Goal: Find specific page/section: Find specific page/section

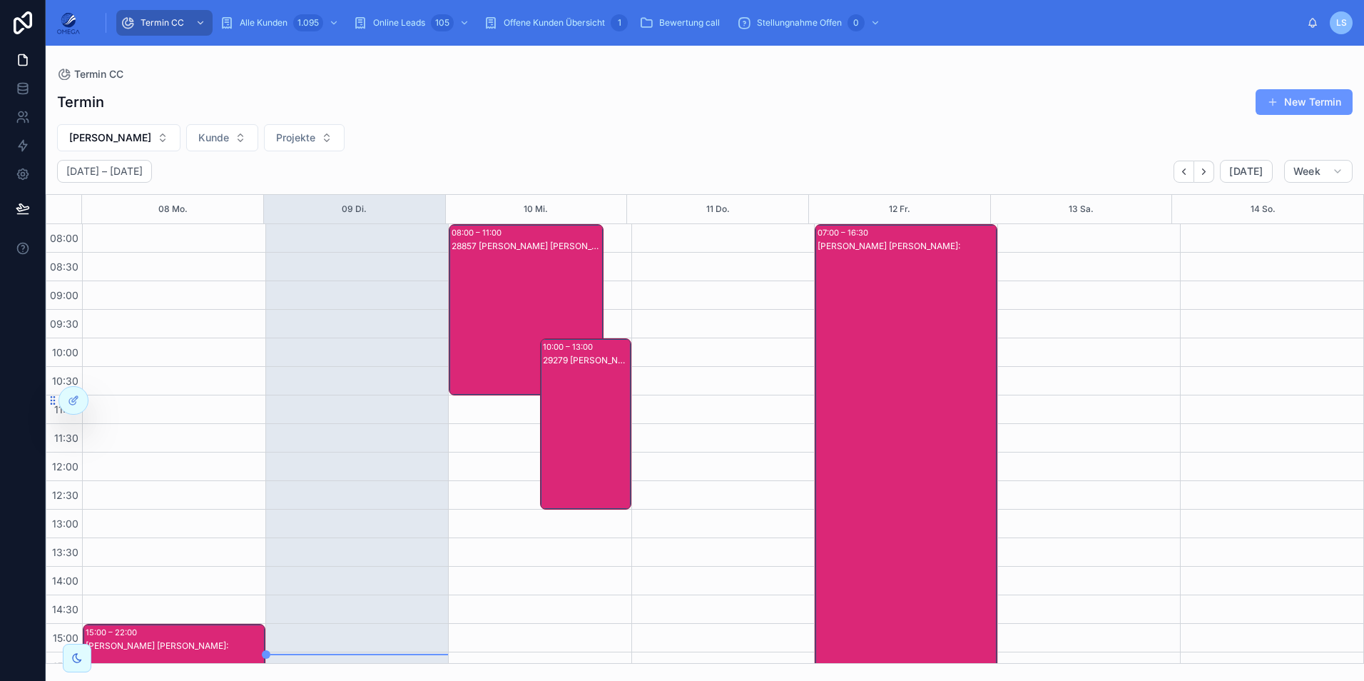
drag, startPoint x: 569, startPoint y: 417, endPoint x: 569, endPoint y: 410, distance: 7.2
click at [569, 410] on div "29279 [PERSON_NAME] [PERSON_NAME]:[PERSON_NAME]" at bounding box center [586, 438] width 87 height 168
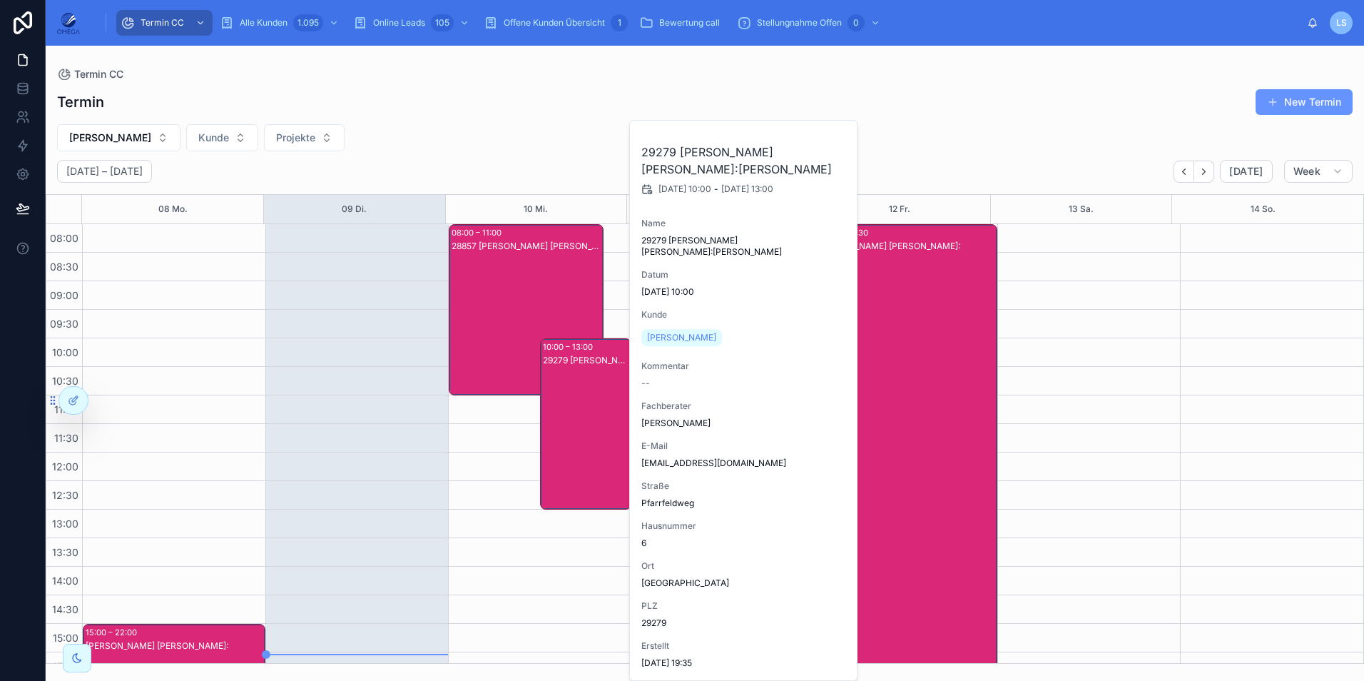
click at [562, 396] on div "29279 [PERSON_NAME] [PERSON_NAME]:[PERSON_NAME]" at bounding box center [586, 438] width 87 height 168
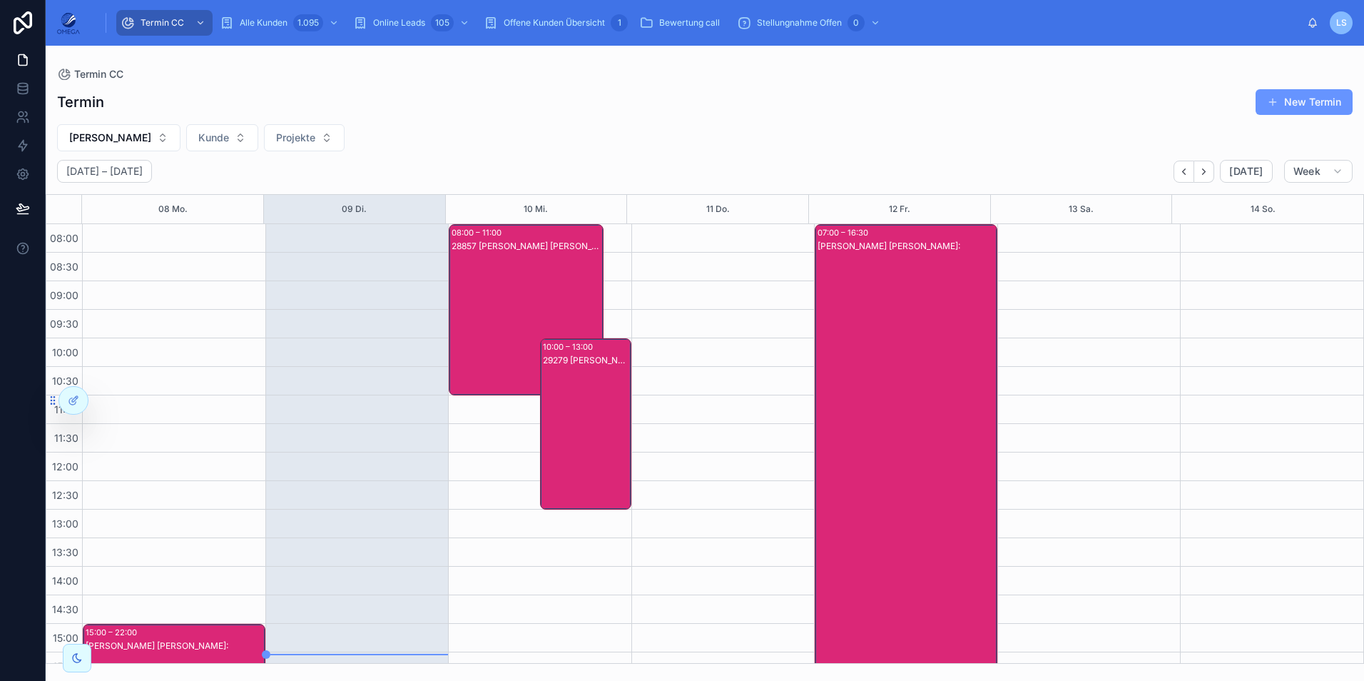
drag, startPoint x: 564, startPoint y: 389, endPoint x: 565, endPoint y: 413, distance: 24.3
click at [565, 418] on div "29279 [PERSON_NAME] [PERSON_NAME]:[PERSON_NAME]" at bounding box center [586, 438] width 87 height 168
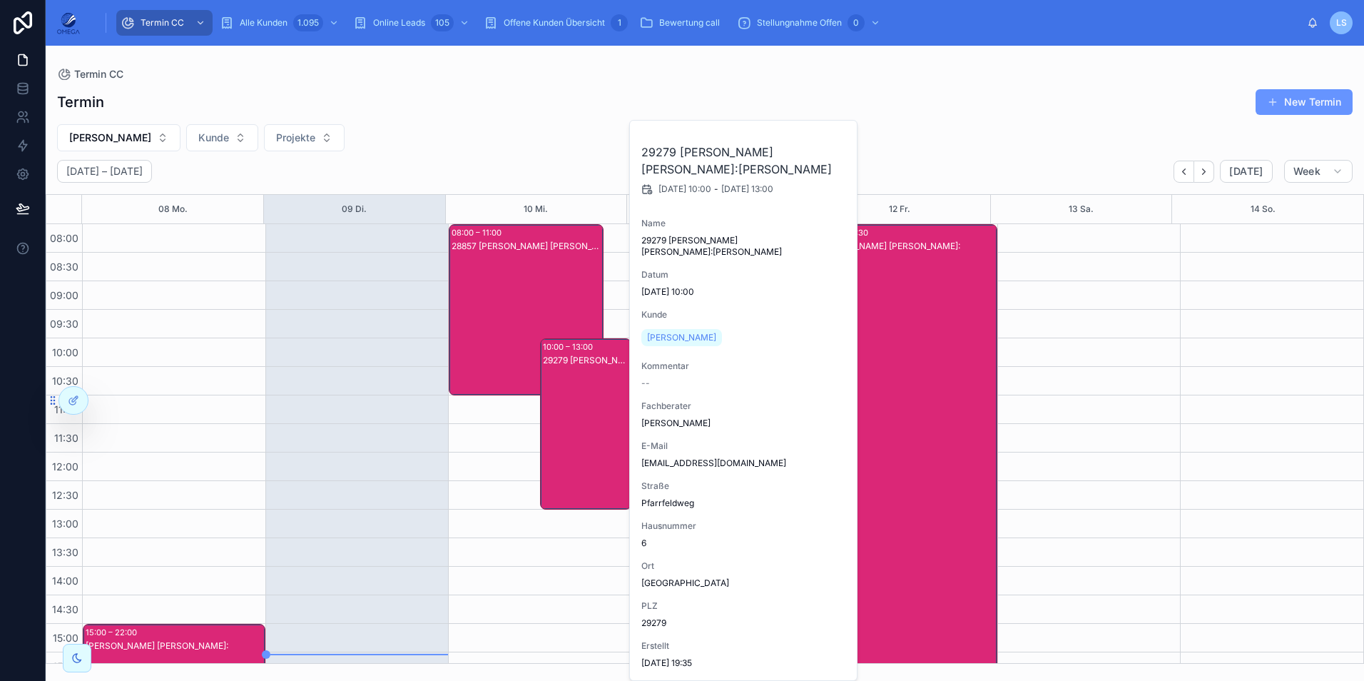
click at [544, 149] on div "[PERSON_NAME] [PERSON_NAME] Projekte" at bounding box center [705, 137] width 1318 height 27
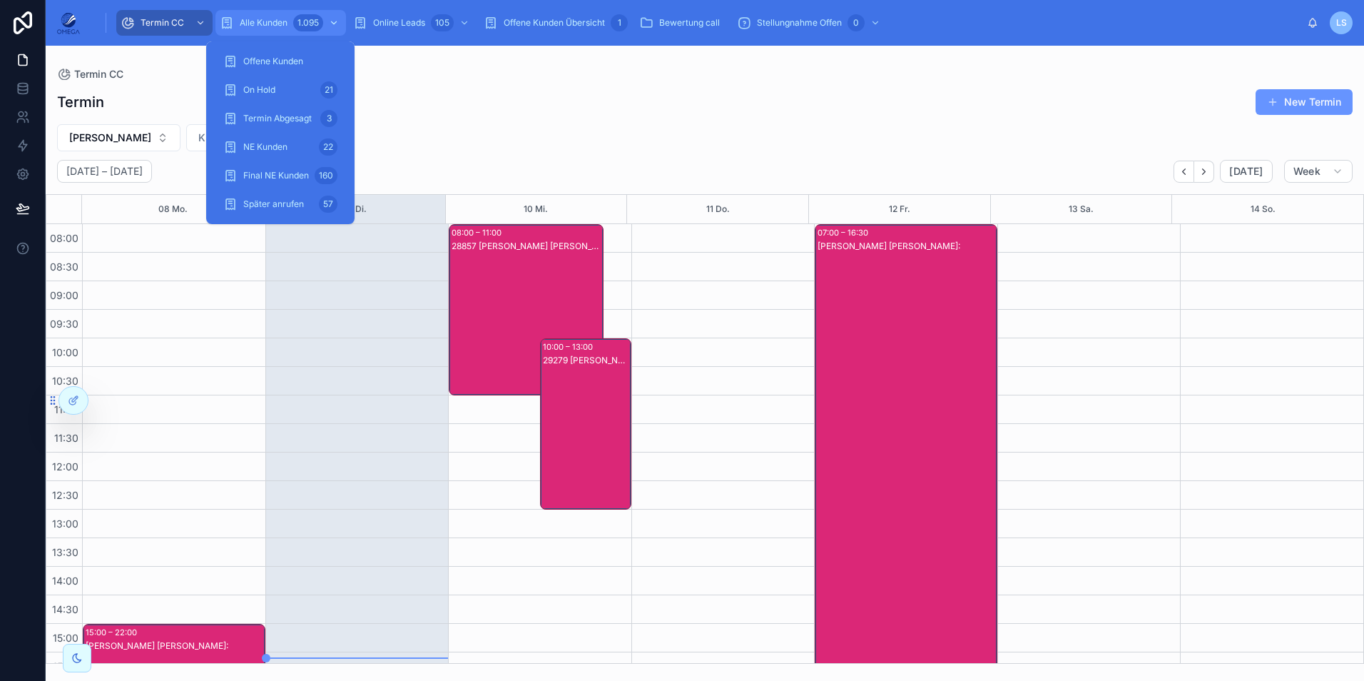
click at [306, 14] on div "1.095" at bounding box center [317, 22] width 49 height 23
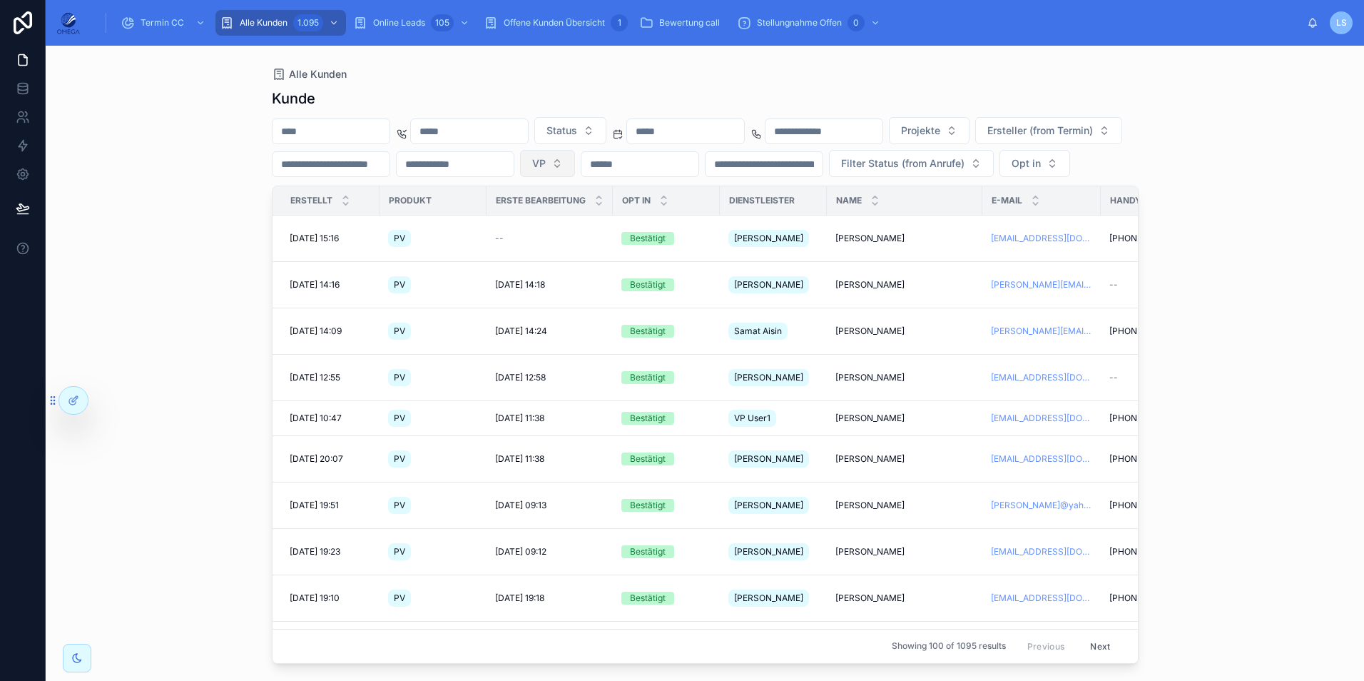
click at [575, 156] on button "VP" at bounding box center [547, 163] width 55 height 27
type input "****"
drag, startPoint x: 757, startPoint y: 215, endPoint x: 845, endPoint y: 198, distance: 90.1
click at [756, 216] on span "[PERSON_NAME]" at bounding box center [735, 221] width 82 height 14
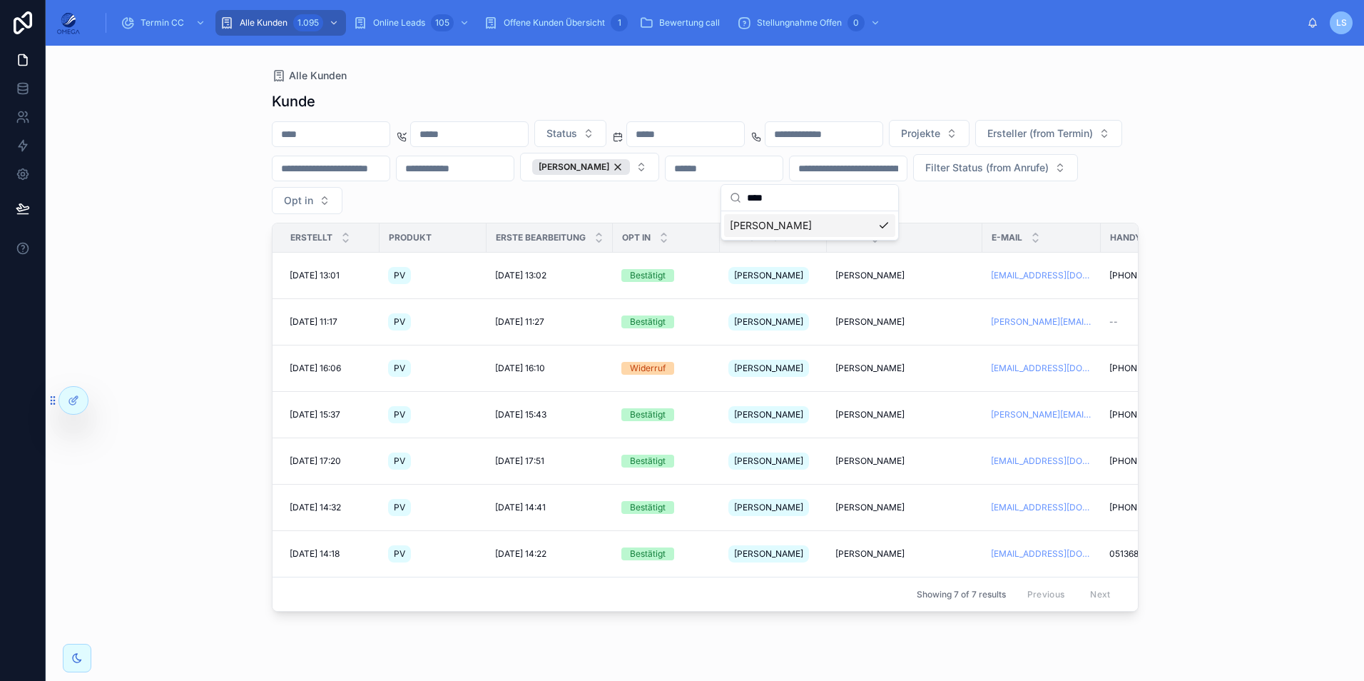
click at [1213, 206] on div "Alle Kunden [PERSON_NAME] Status Projekte Ersteller (from Termin) [PERSON_NAME]…" at bounding box center [705, 363] width 1318 height 635
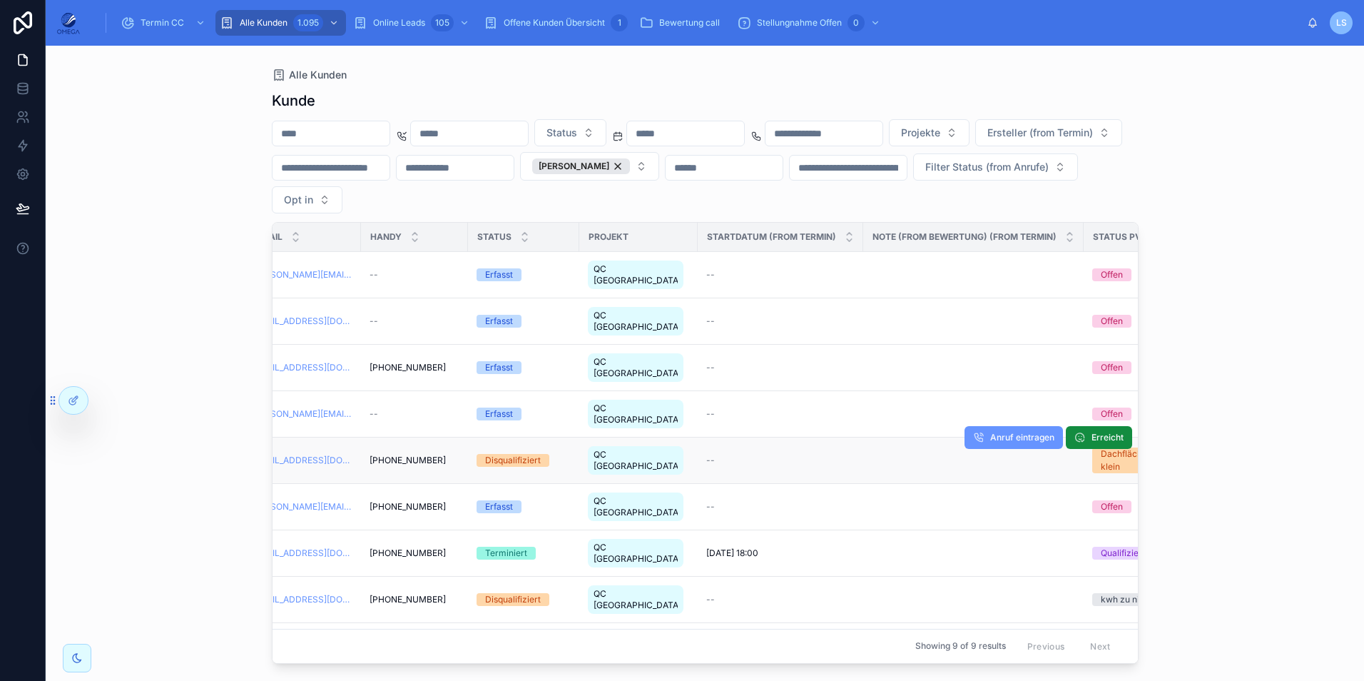
scroll to position [0, 890]
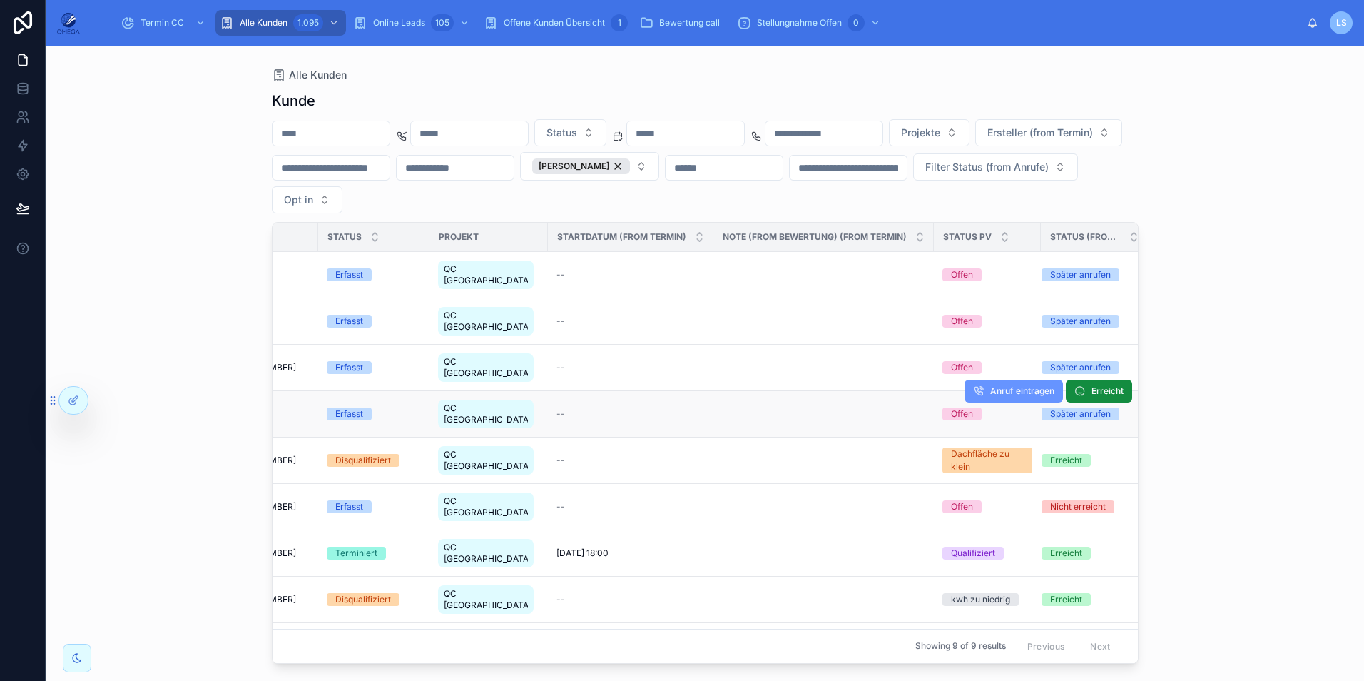
click at [516, 397] on div "QC [GEOGRAPHIC_DATA]" at bounding box center [488, 414] width 101 height 34
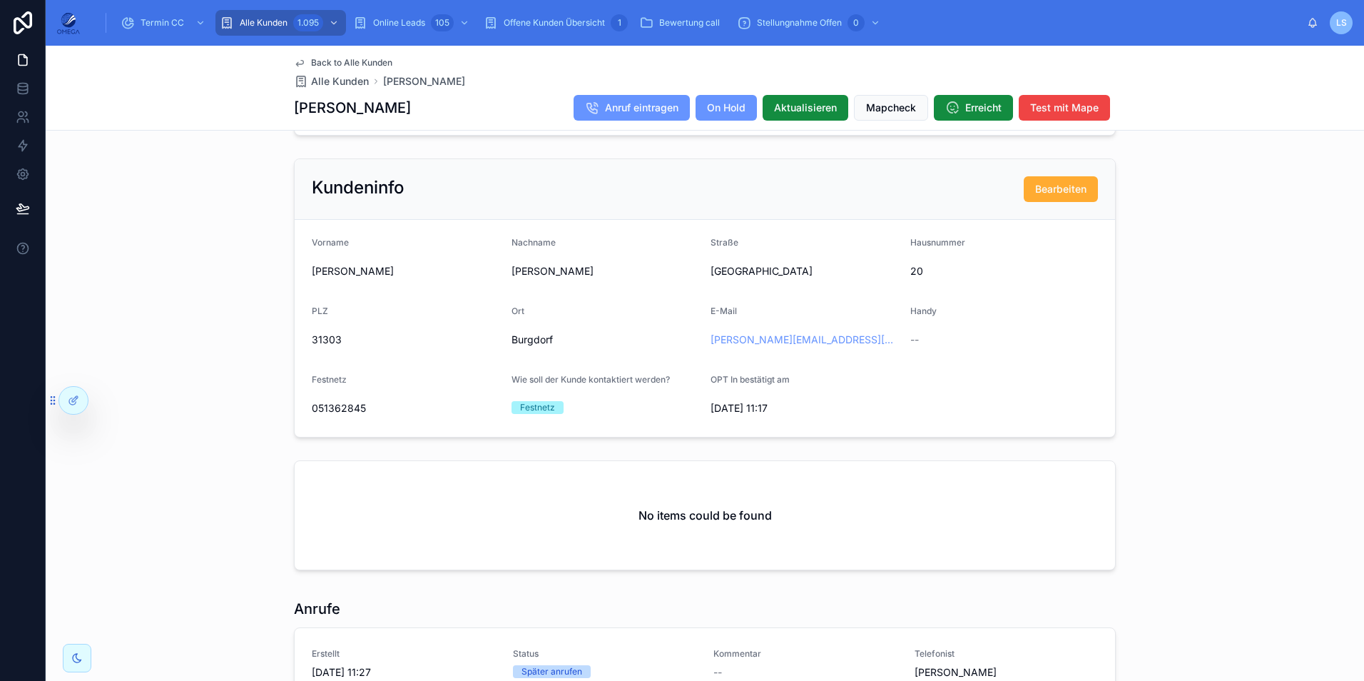
scroll to position [1146, 0]
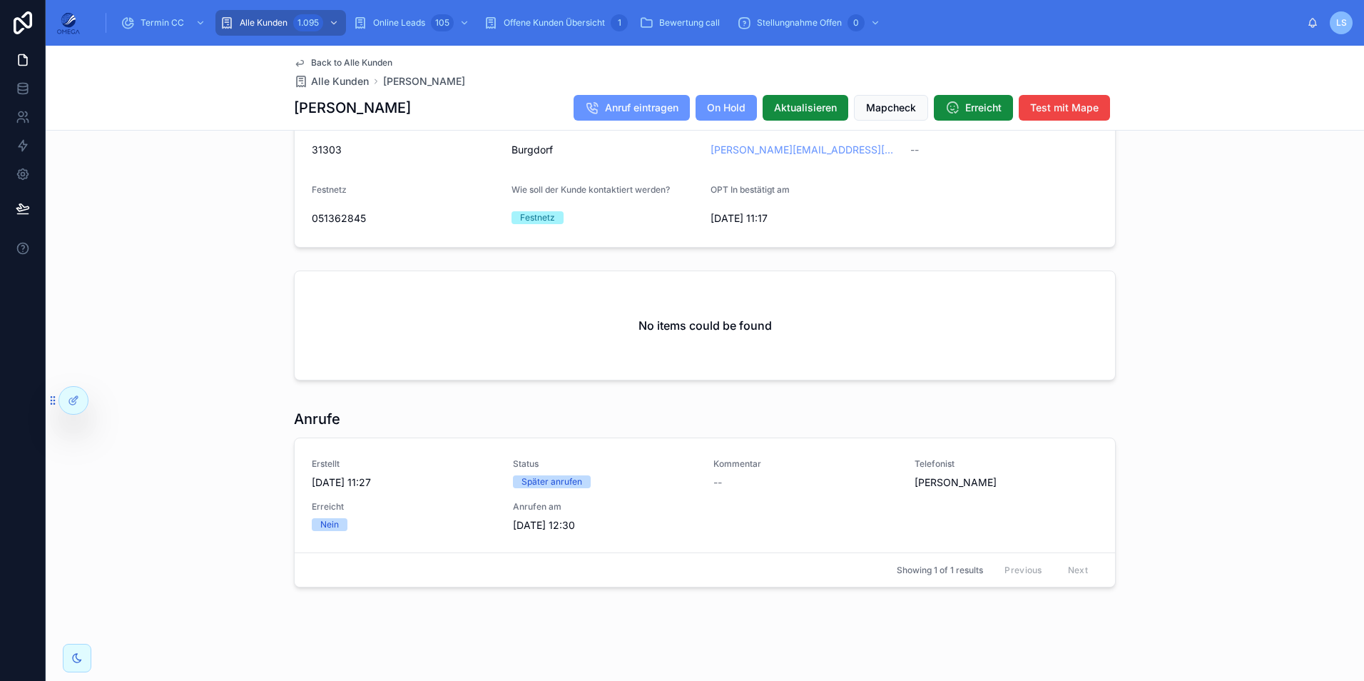
click at [375, 62] on span "Back to Alle Kunden" at bounding box center [351, 62] width 81 height 11
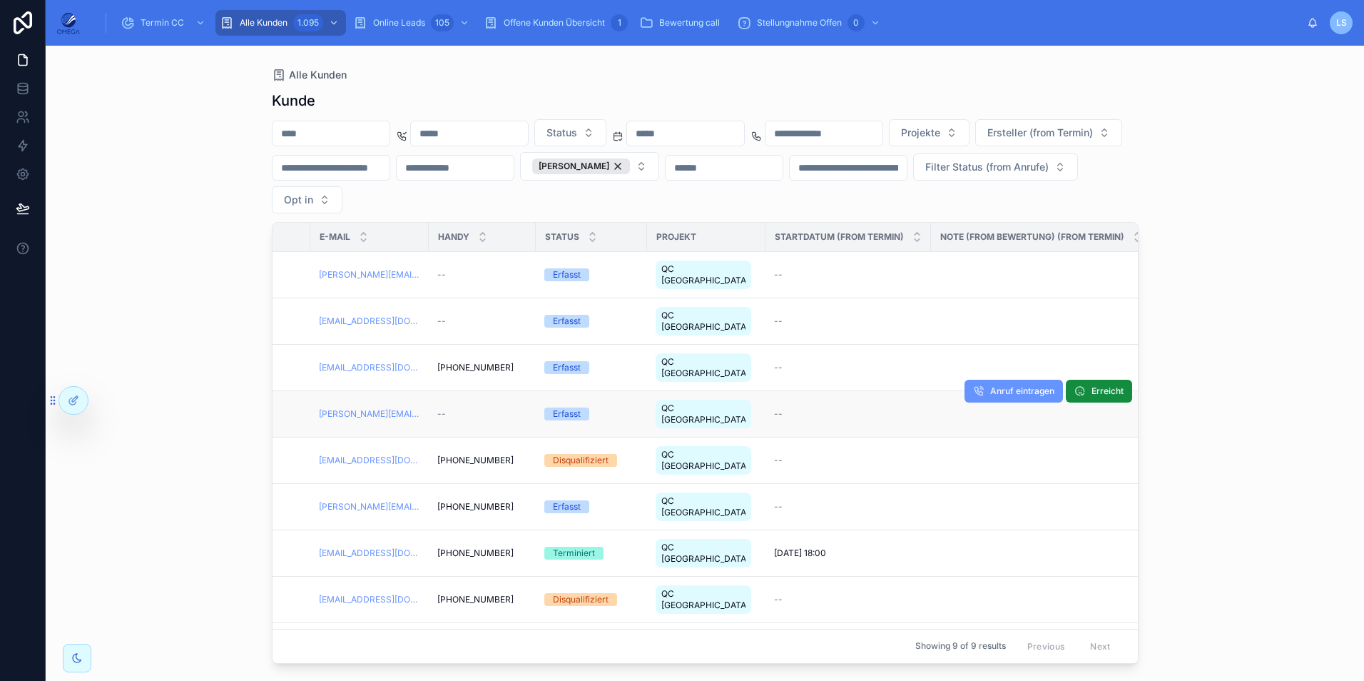
scroll to position [0, 673]
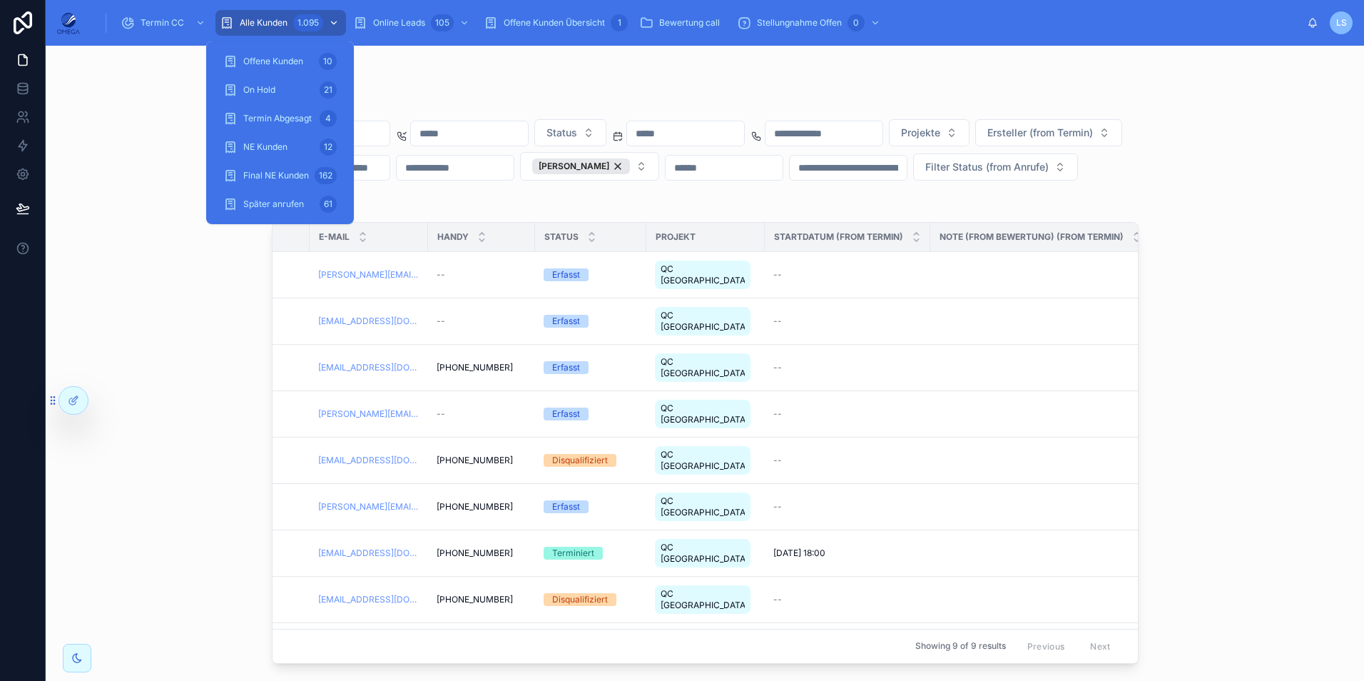
click at [305, 22] on div "1.095" at bounding box center [308, 22] width 30 height 17
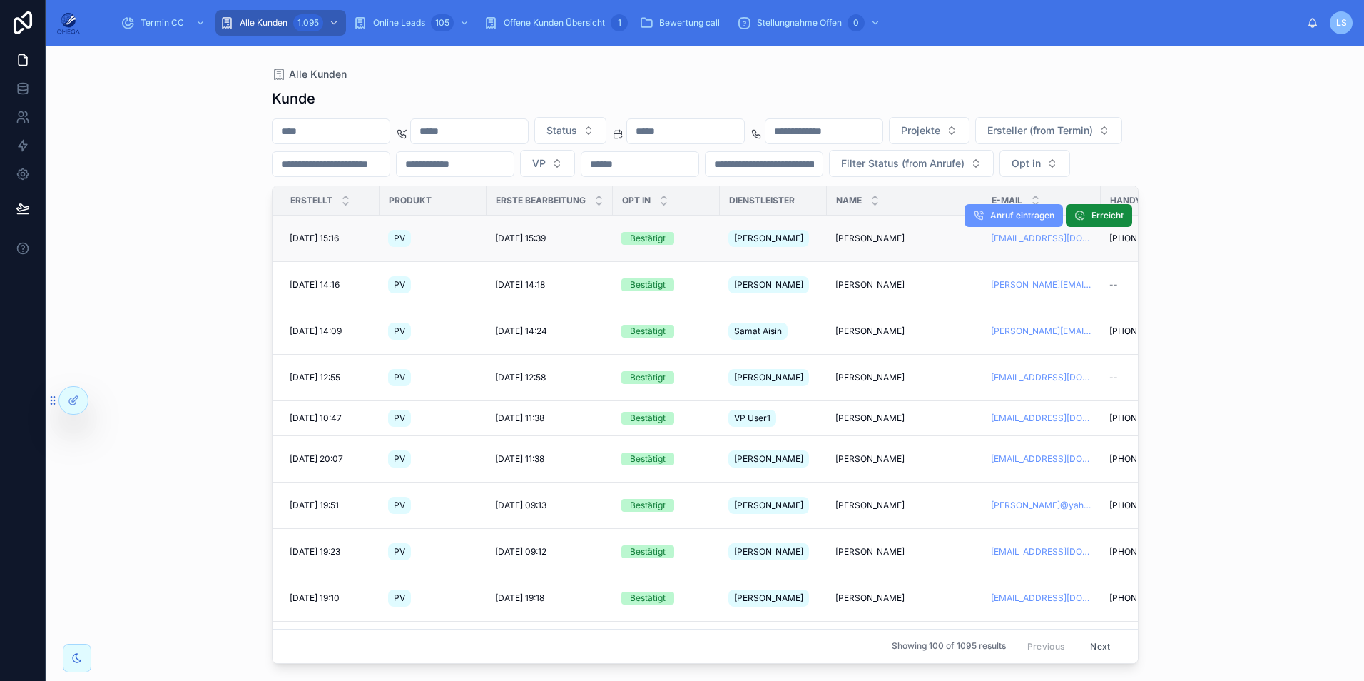
click at [869, 244] on span "[PERSON_NAME]" at bounding box center [869, 238] width 69 height 11
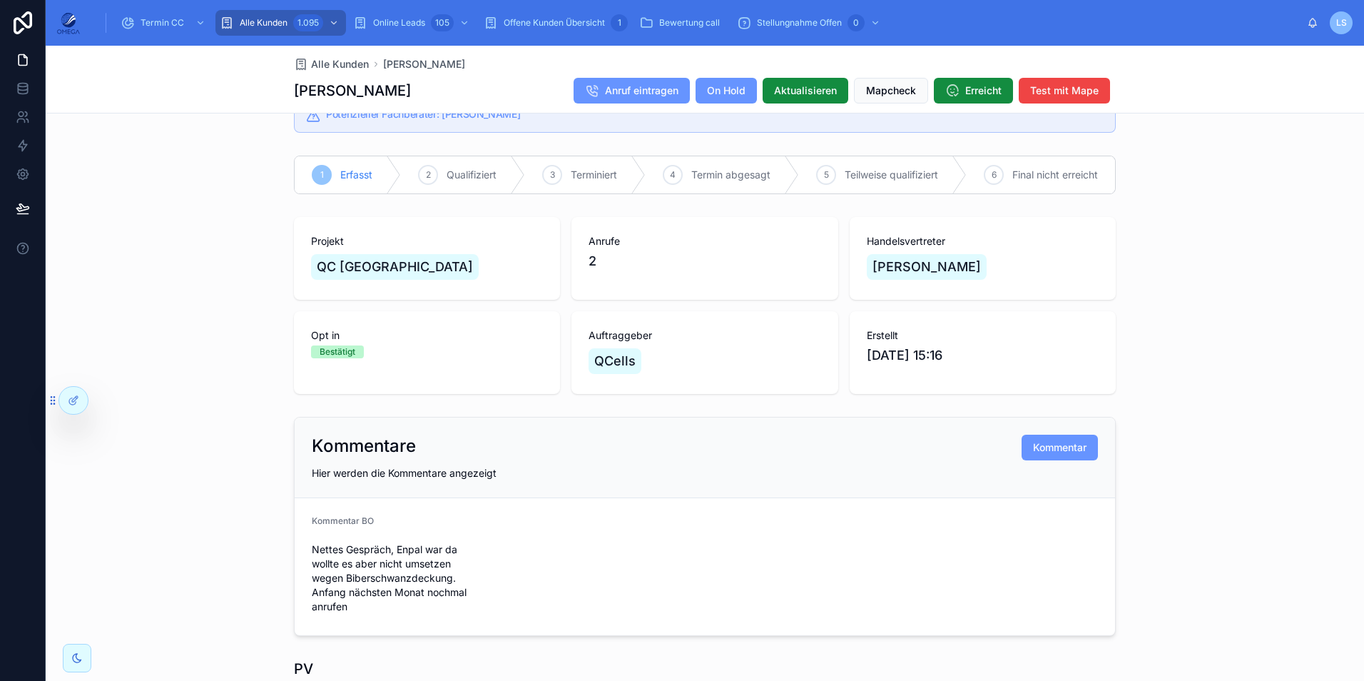
scroll to position [39, 0]
